Goal: Information Seeking & Learning: Understand process/instructions

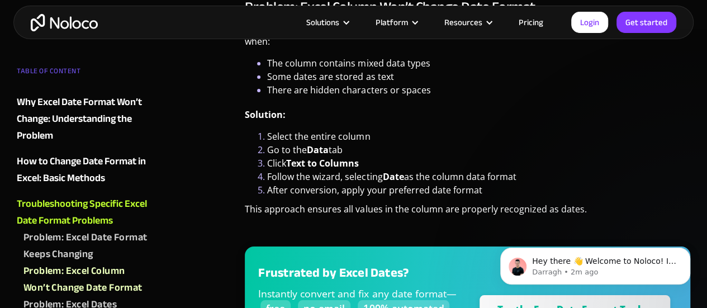
scroll to position [1993, 0]
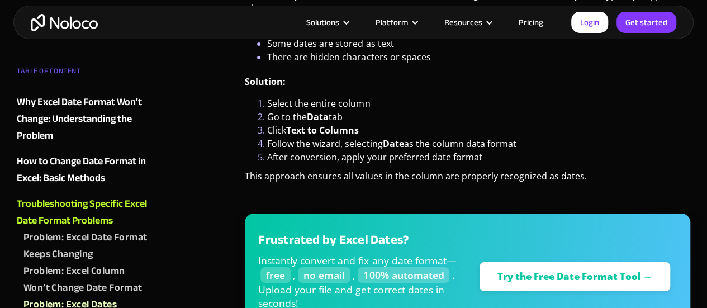
scroll to position [1993, 0]
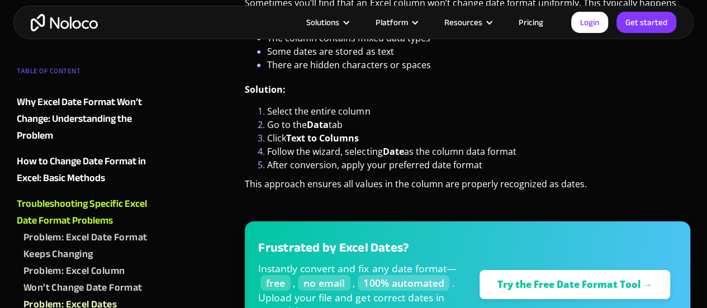
click at [524, 260] on div "If you’re struggling with Excel date formats that refuse to change, you’re not …" at bounding box center [467, 155] width 457 height 3753
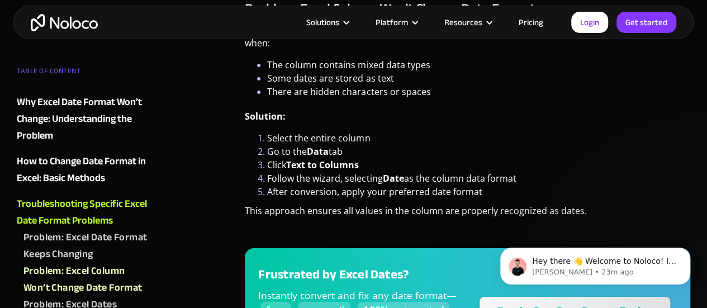
scroll to position [1968, 0]
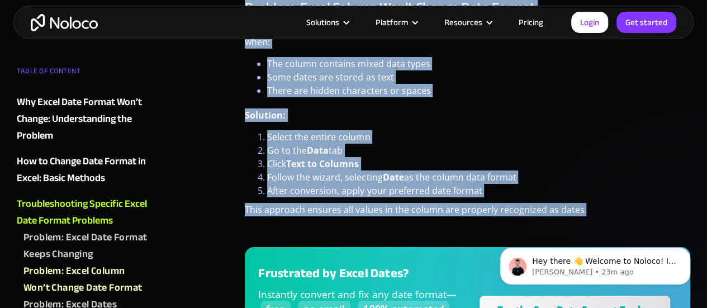
drag, startPoint x: 245, startPoint y: 55, endPoint x: 585, endPoint y: 204, distance: 370.7
click at [585, 204] on div "Problem: Excel Column Won’t Change Date Format Sometimes you’ll find that an Ex…" at bounding box center [468, 195] width 446 height 392
copy div "Problem: Excel Column Won’t Change Date Format Sometimes you’ll find that an Ex…"
